Goal: Task Accomplishment & Management: Complete application form

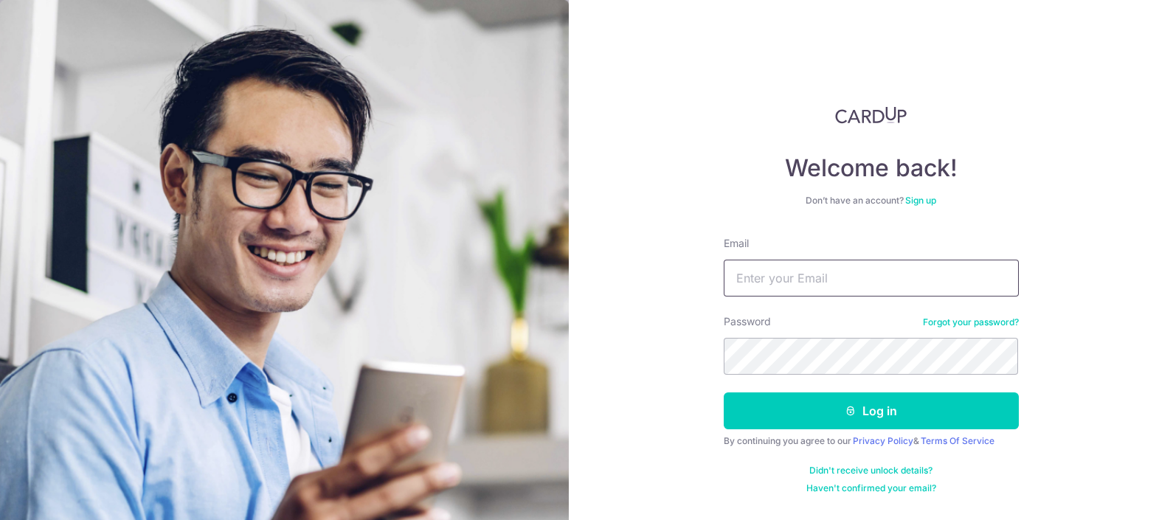
click at [923, 268] on input "Email" at bounding box center [871, 278] width 295 height 37
type input "[EMAIL_ADDRESS][DOMAIN_NAME]"
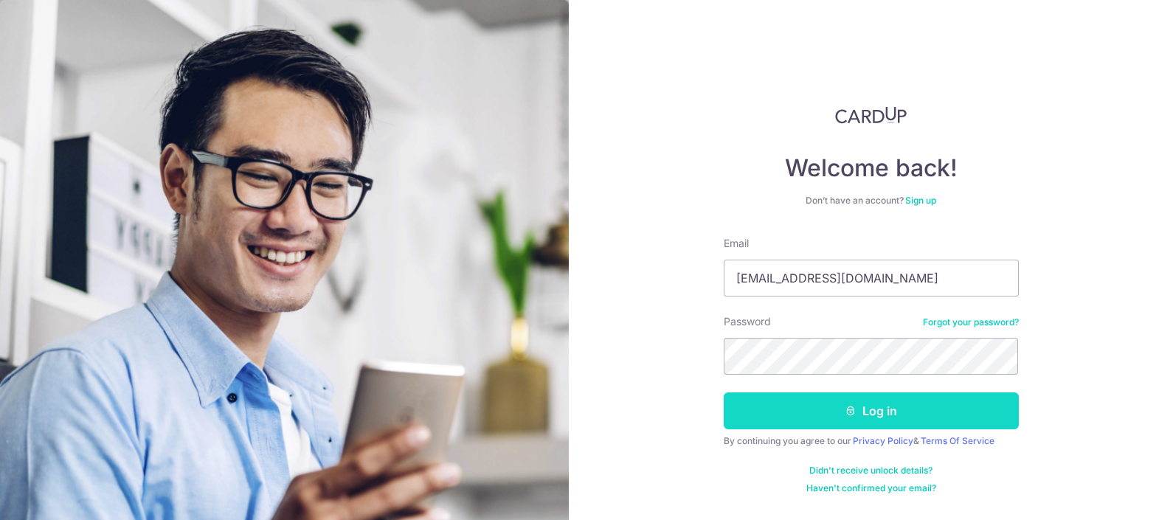
click at [799, 399] on button "Log in" at bounding box center [871, 411] width 295 height 37
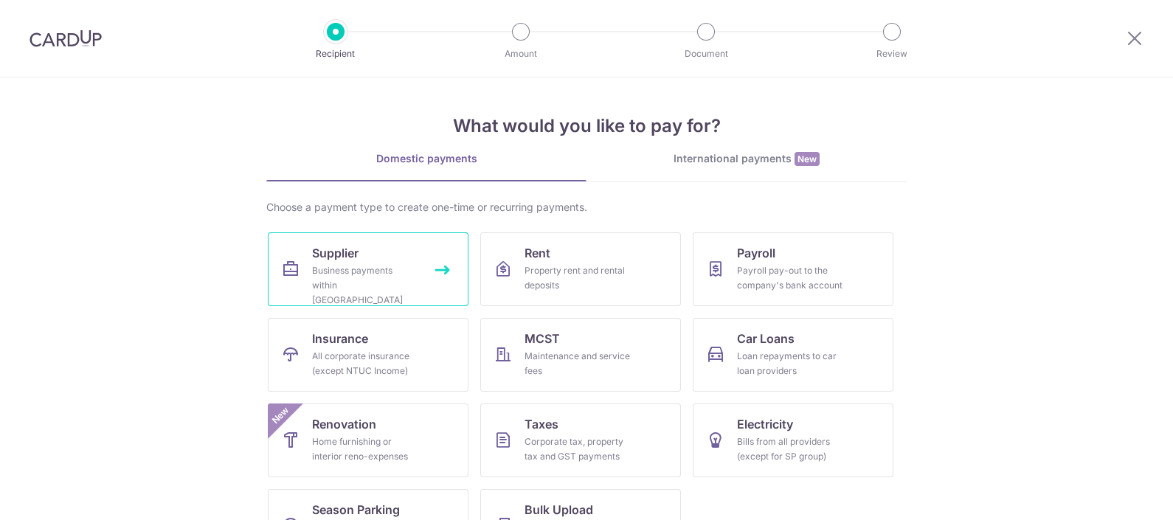
click at [326, 258] on span "Supplier" at bounding box center [335, 253] width 46 height 18
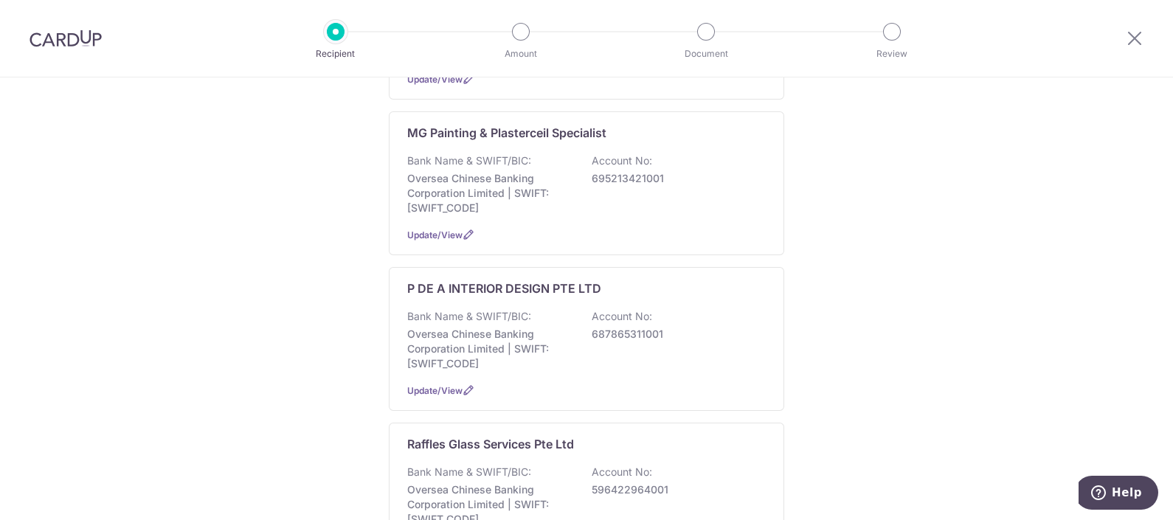
scroll to position [1015, 0]
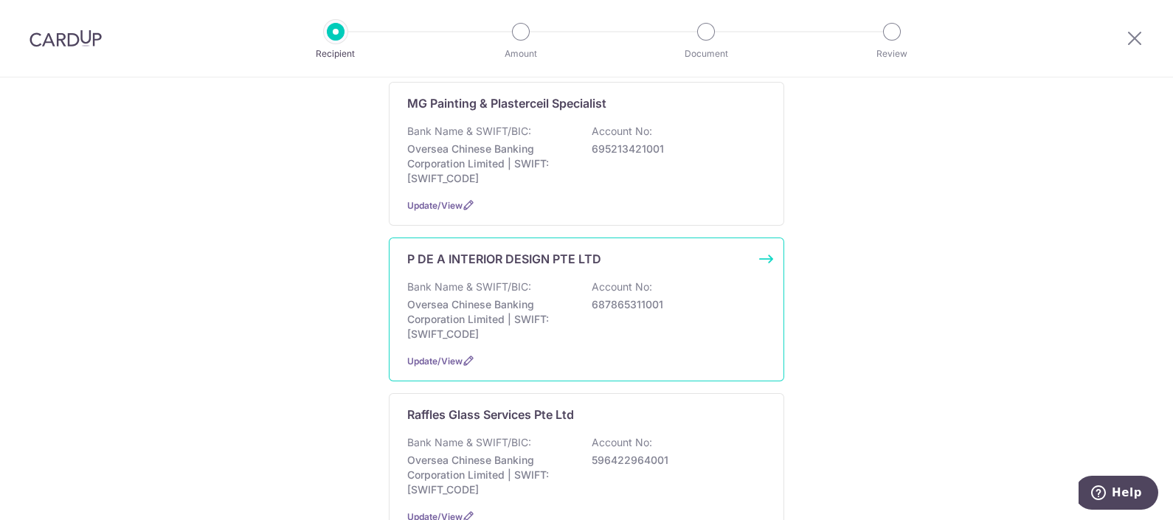
click at [463, 280] on p "Bank Name & SWIFT/BIC:" at bounding box center [469, 287] width 124 height 15
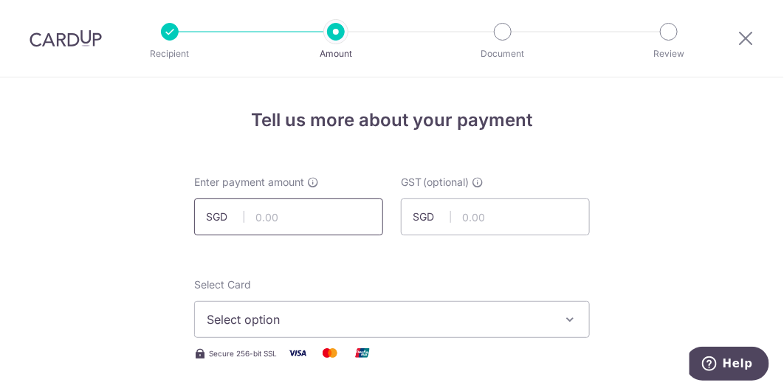
click at [289, 213] on input "text" at bounding box center [288, 217] width 189 height 37
click at [297, 216] on input "text" at bounding box center [288, 217] width 189 height 37
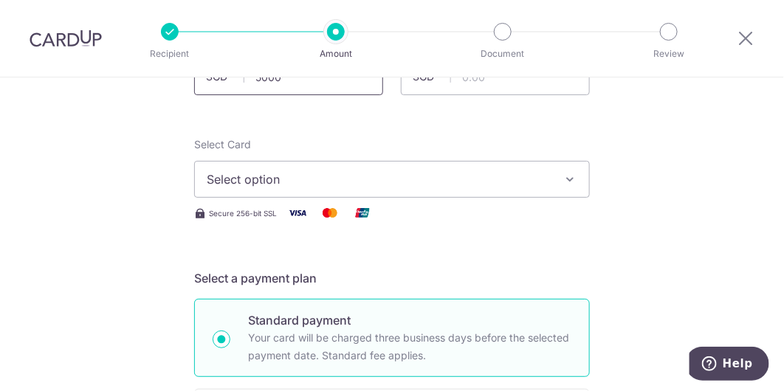
scroll to position [184, 0]
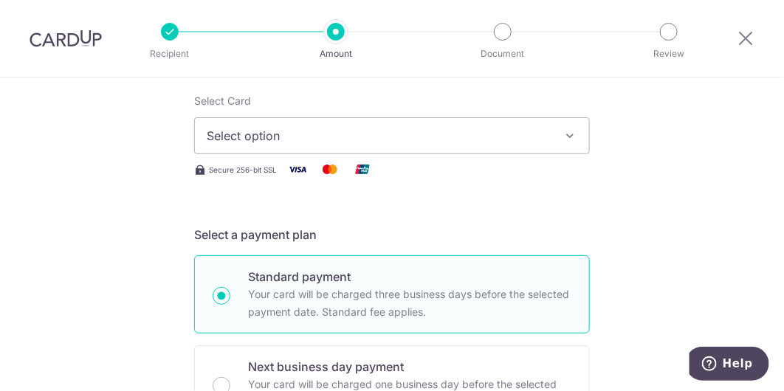
type input "5,000.00"
click at [293, 128] on span "Select option" at bounding box center [379, 136] width 344 height 18
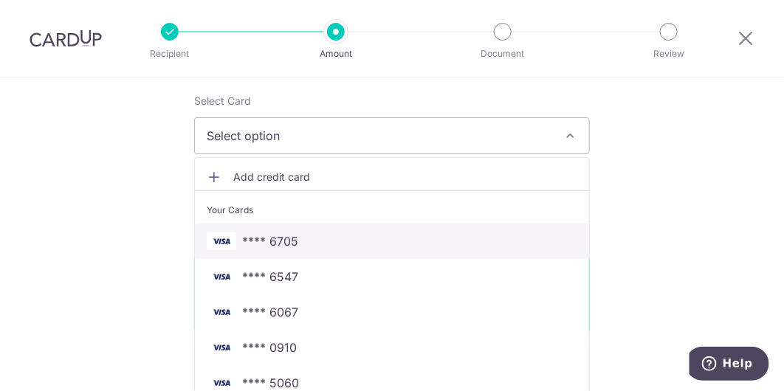
drag, startPoint x: 292, startPoint y: 245, endPoint x: 298, endPoint y: 239, distance: 8.9
click at [292, 244] on span "**** 6705" at bounding box center [270, 241] width 56 height 18
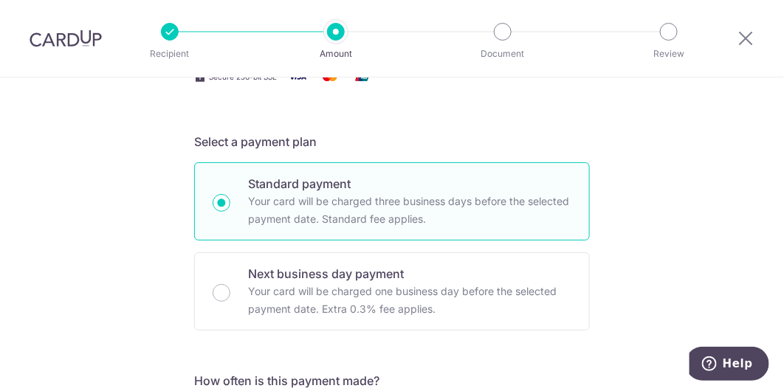
scroll to position [368, 0]
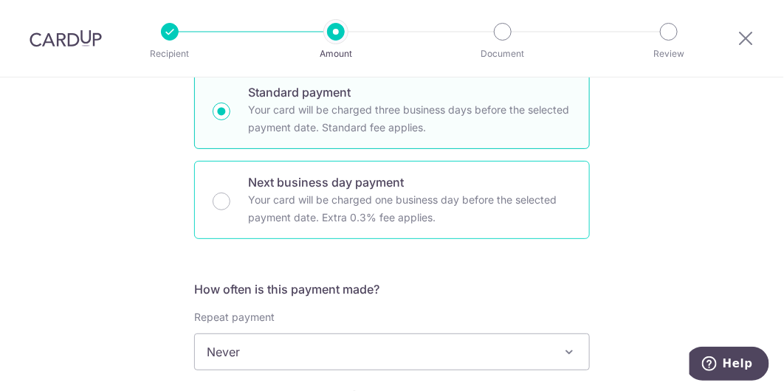
click at [333, 199] on p "Your card will be charged one business day before the selected payment date. Ex…" at bounding box center [409, 208] width 323 height 35
click at [230, 199] on input "Next business day payment Your card will be charged one business day before the…" at bounding box center [222, 202] width 18 height 18
radio input "false"
radio input "true"
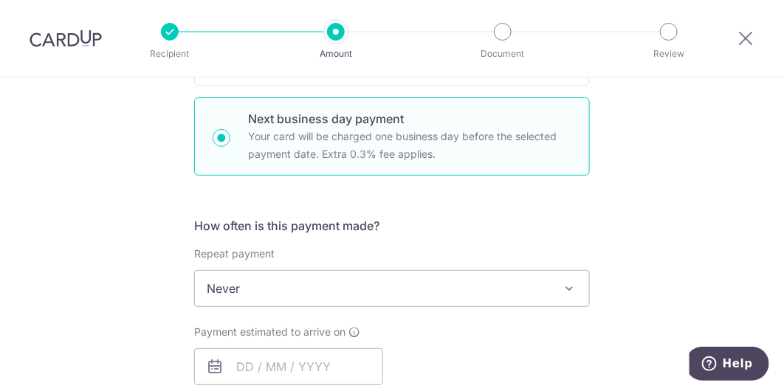
scroll to position [461, 0]
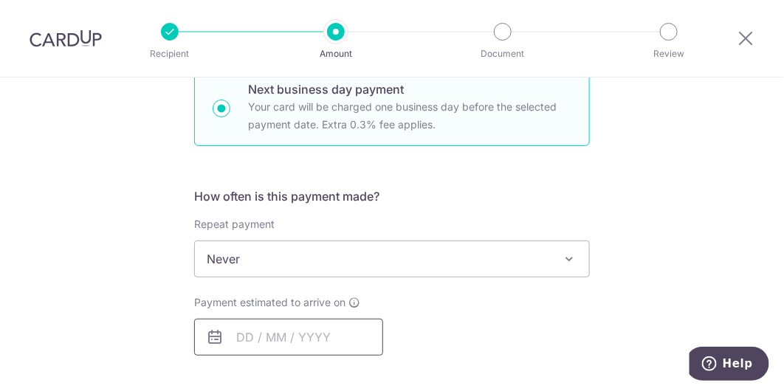
click at [280, 323] on input "text" at bounding box center [288, 337] width 189 height 37
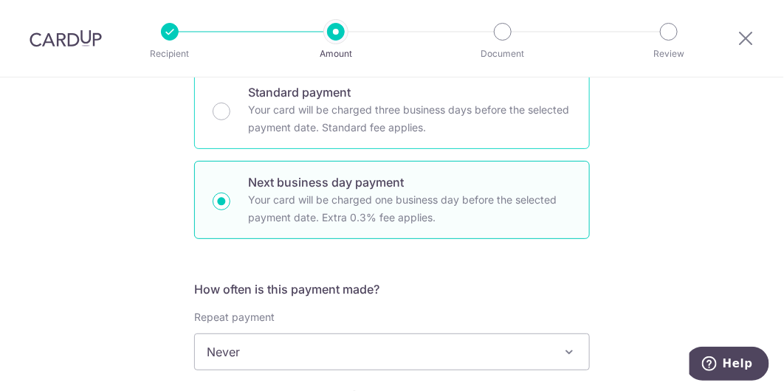
click at [351, 122] on p "Your card will be charged three business days before the selected payment date.…" at bounding box center [409, 118] width 323 height 35
click at [230, 120] on input "Standard payment Your card will be charged three business days before the selec…" at bounding box center [222, 112] width 18 height 18
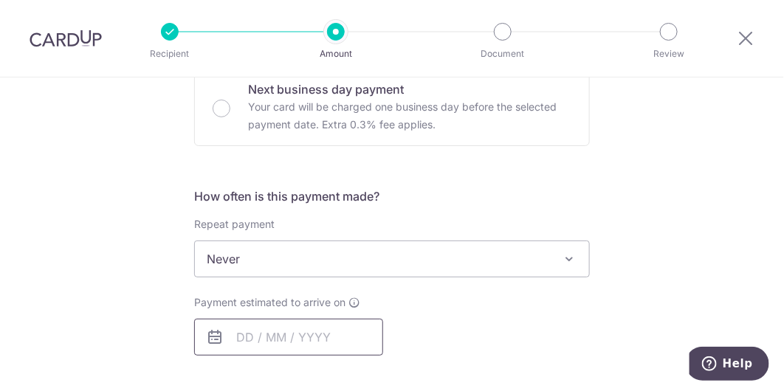
click at [267, 325] on input "text" at bounding box center [288, 337] width 189 height 37
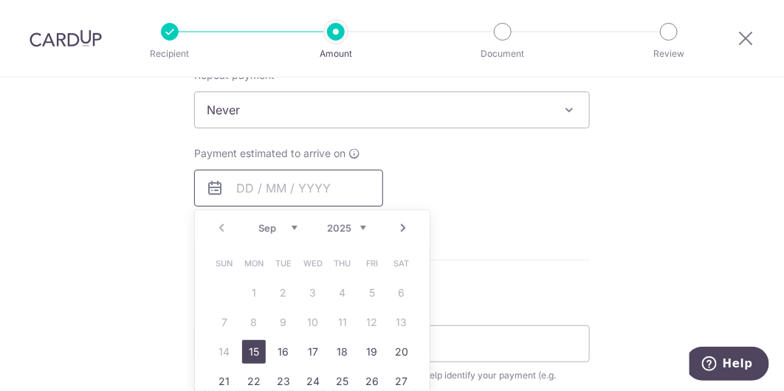
scroll to position [645, 0]
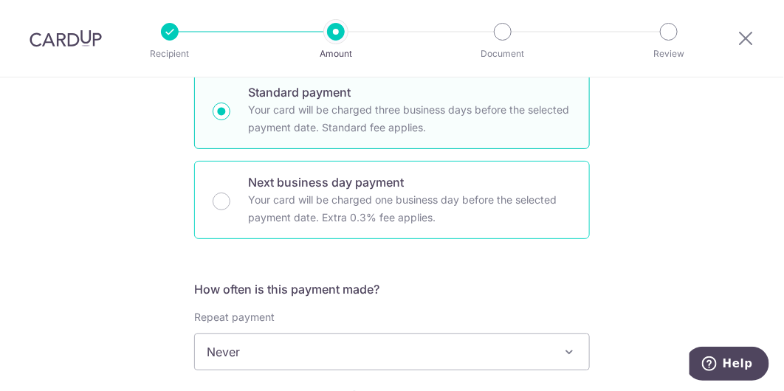
click at [335, 182] on p "Next business day payment" at bounding box center [409, 182] width 323 height 18
click at [230, 193] on input "Next business day payment Your card will be charged one business day before the…" at bounding box center [222, 202] width 18 height 18
radio input "false"
radio input "true"
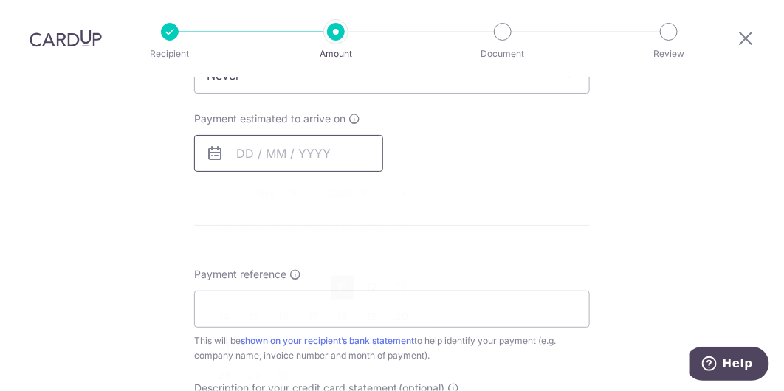
click at [281, 163] on input "text" at bounding box center [288, 153] width 189 height 37
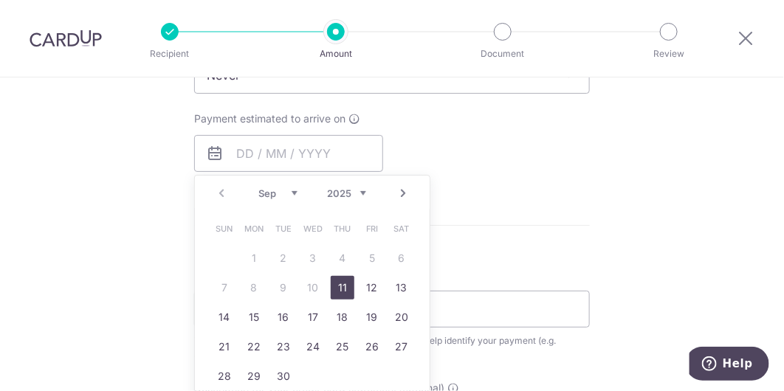
click at [336, 281] on link "11" at bounding box center [343, 288] width 24 height 24
type input "[DATE]"
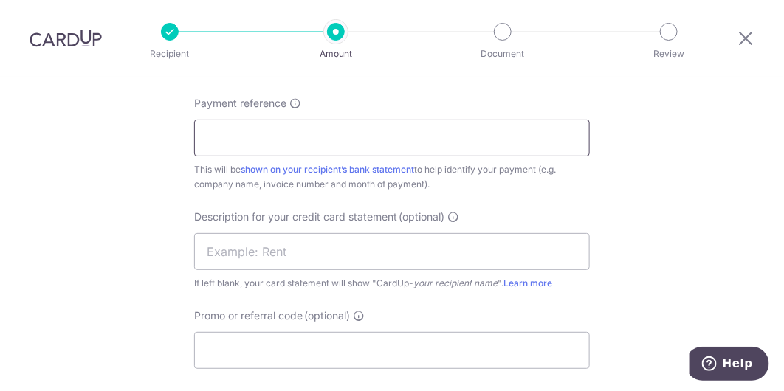
scroll to position [923, 0]
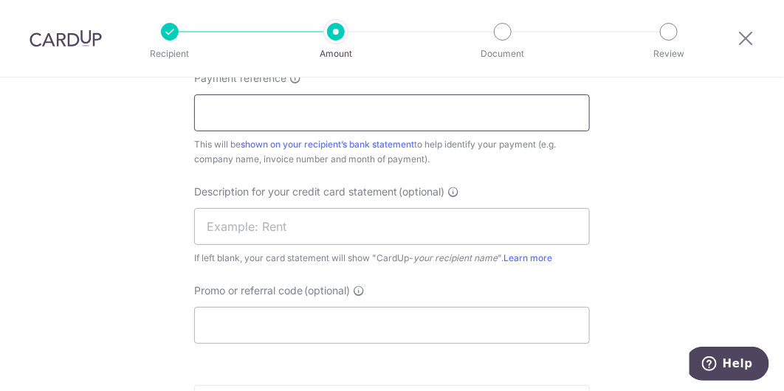
click at [283, 117] on input "Payment reference" at bounding box center [392, 112] width 396 height 37
click at [286, 104] on input "Payment reference" at bounding box center [392, 112] width 396 height 37
paste input "P DE A - INV202558"
type input "P DE A - INV202560"
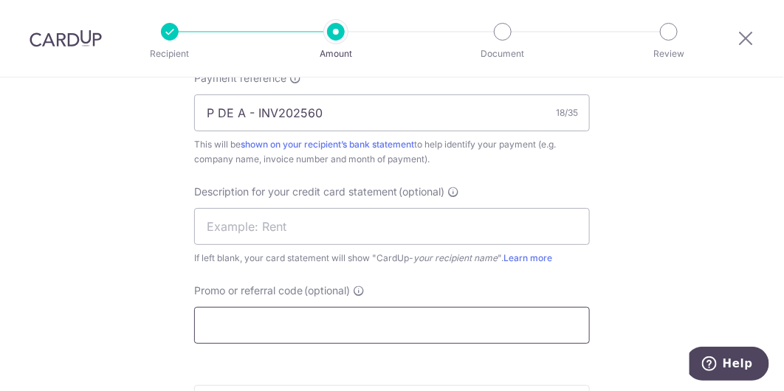
click at [292, 323] on input "Promo or referral code (optional)" at bounding box center [392, 325] width 396 height 37
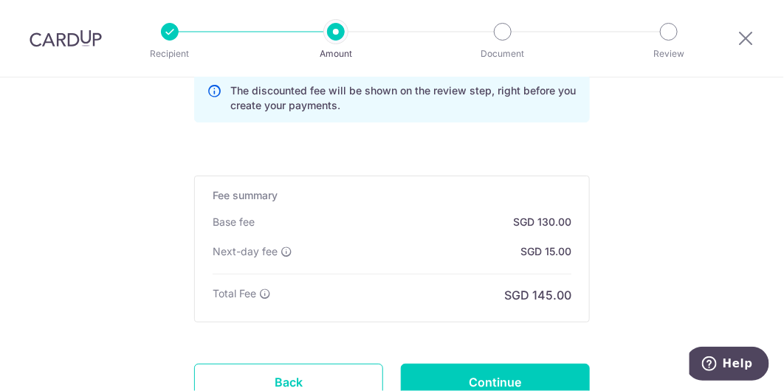
scroll to position [1291, 0]
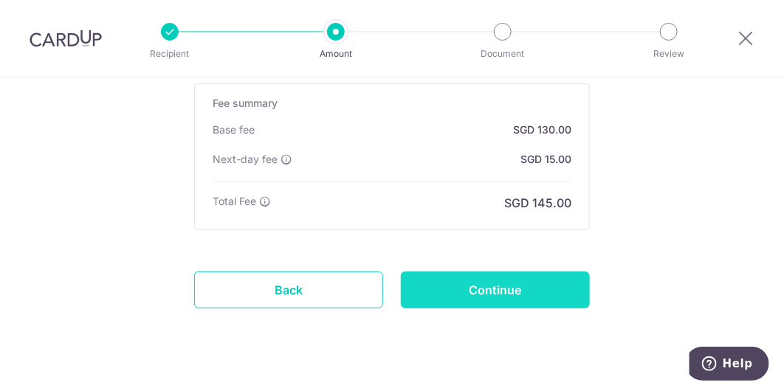
type input "WH170"
click at [451, 296] on input "Continue" at bounding box center [495, 290] width 189 height 37
type input "Create Schedule"
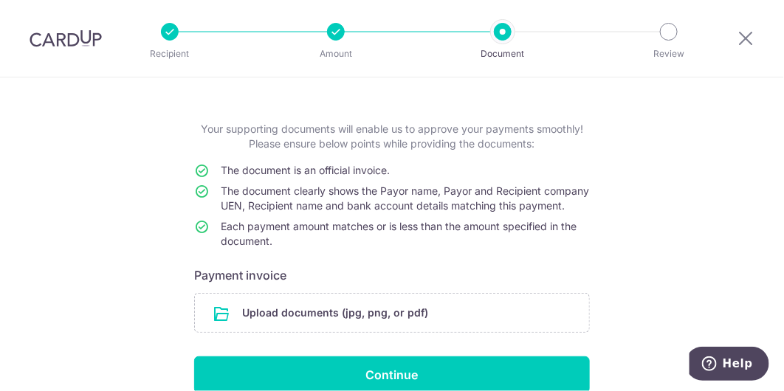
scroll to position [92, 0]
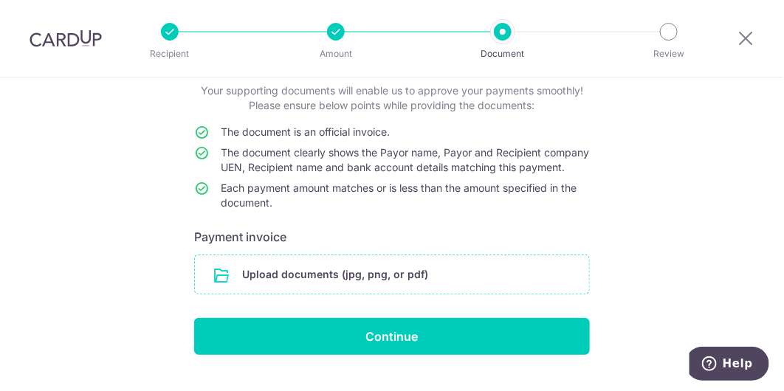
click at [345, 290] on input "file" at bounding box center [392, 274] width 394 height 38
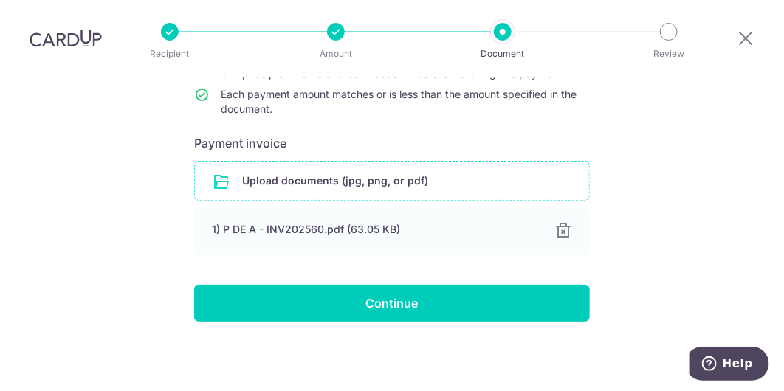
scroll to position [199, 0]
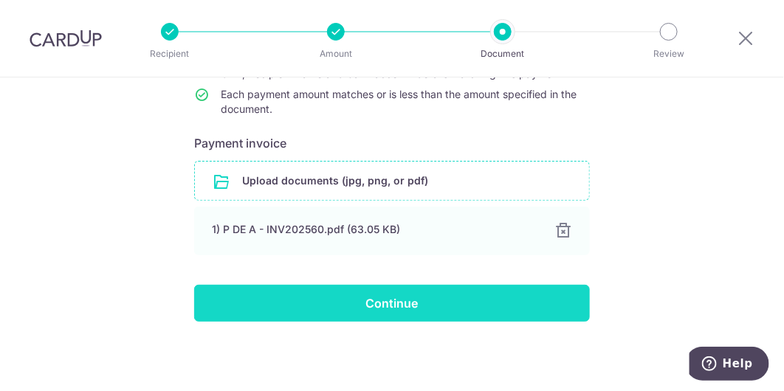
click at [358, 306] on input "Continue" at bounding box center [392, 303] width 396 height 37
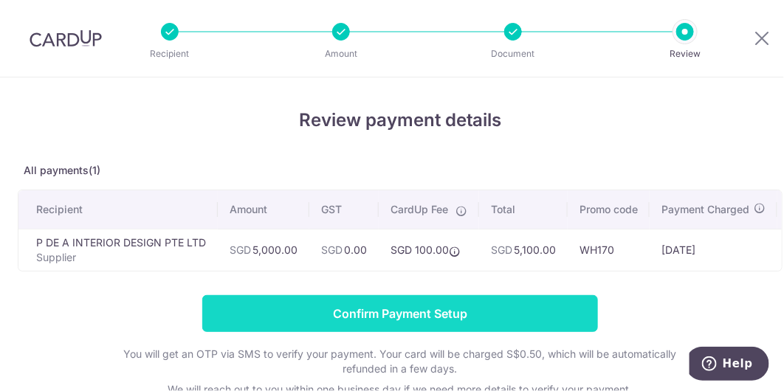
click at [306, 318] on input "Confirm Payment Setup" at bounding box center [400, 313] width 396 height 37
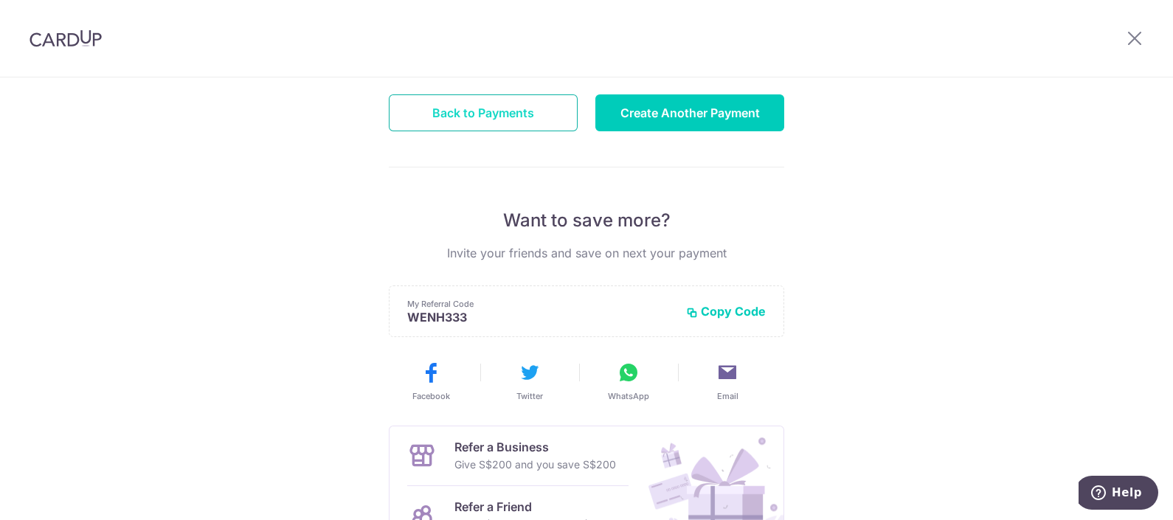
click at [560, 125] on button "Back to Payments" at bounding box center [483, 112] width 189 height 37
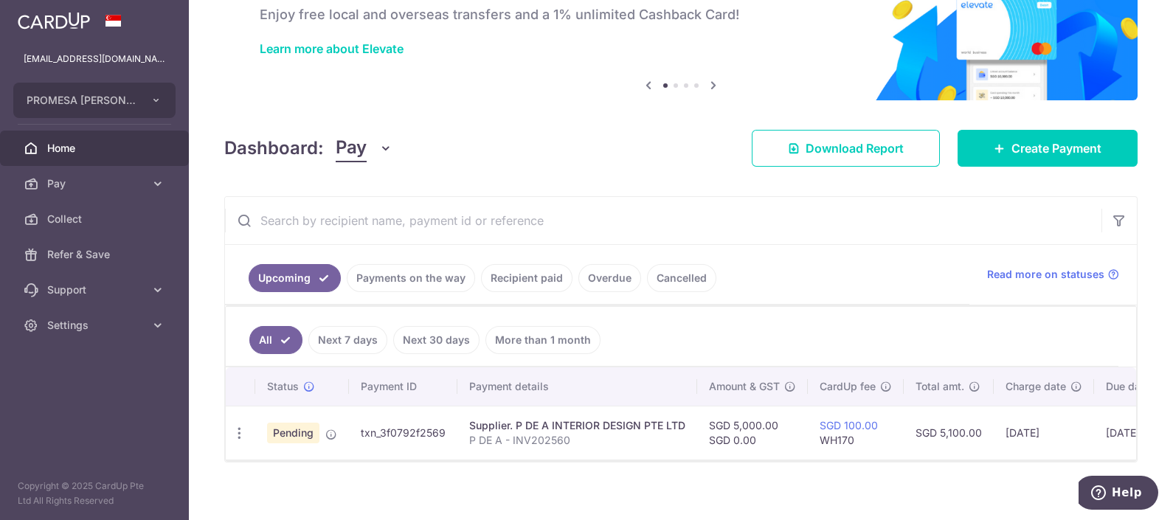
scroll to position [0, 154]
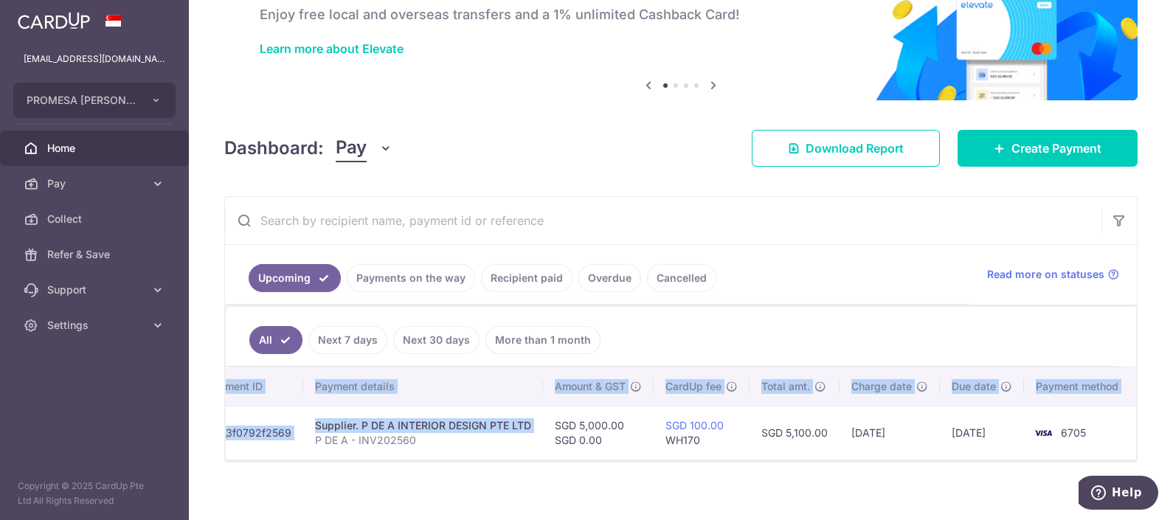
drag, startPoint x: 631, startPoint y: 457, endPoint x: 857, endPoint y: 466, distance: 226.0
click at [857, 460] on div "Status Payment ID Payment details Amount & GST CardUp fee Total amt. Charge dat…" at bounding box center [681, 414] width 911 height 92
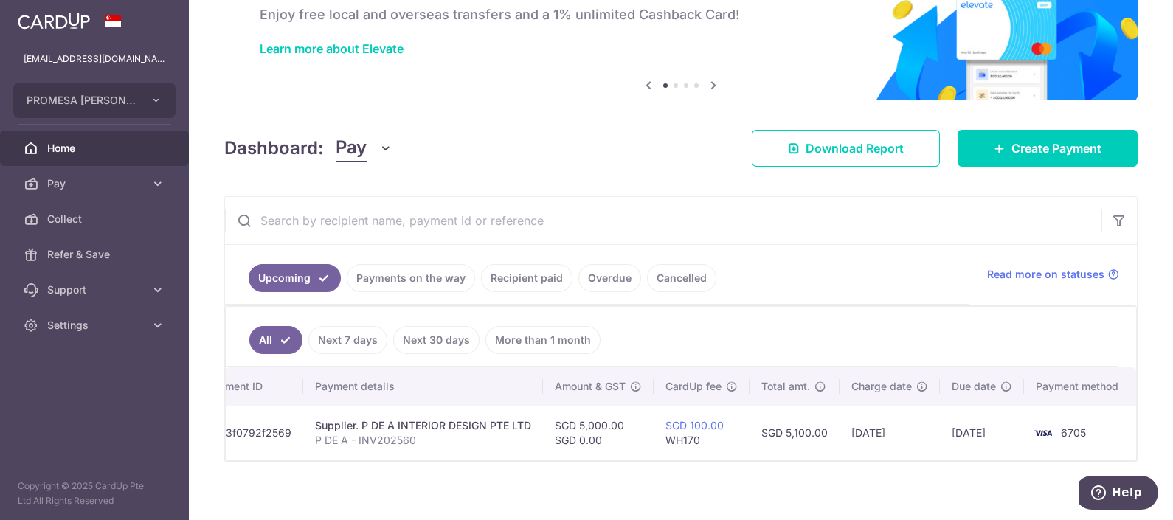
drag, startPoint x: 857, startPoint y: 466, endPoint x: 996, endPoint y: 476, distance: 139.1
click at [996, 476] on div at bounding box center [592, 262] width 1185 height 525
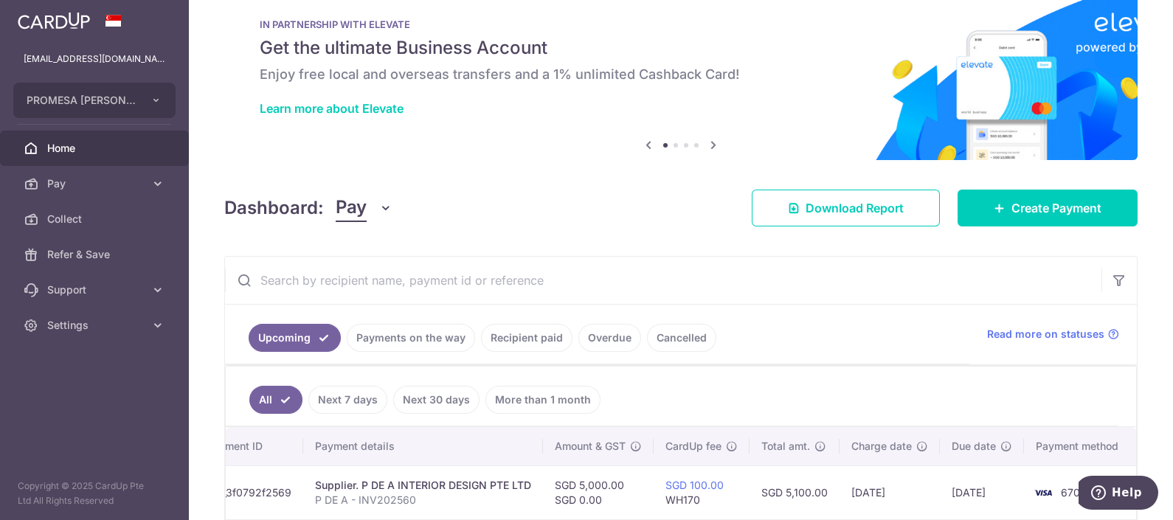
scroll to position [0, 0]
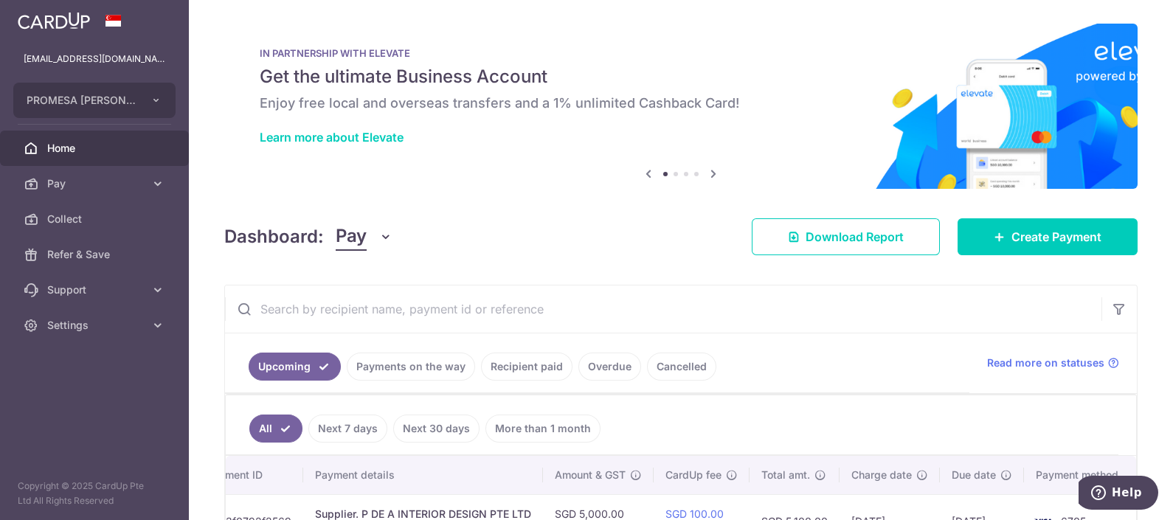
click at [483, 66] on h5 "Get the ultimate Business Account" at bounding box center [681, 77] width 843 height 24
click at [386, 139] on link "Learn more about Elevate" at bounding box center [332, 137] width 144 height 15
